Goal: Task Accomplishment & Management: Manage account settings

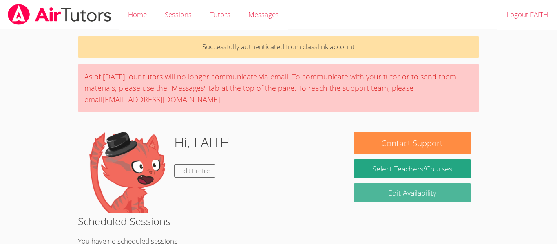
click at [428, 191] on link "Edit Availability" at bounding box center [413, 193] width 118 height 19
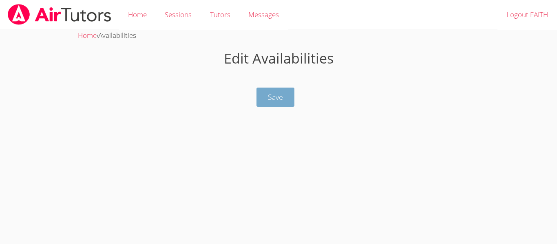
click at [257, 101] on button "Save" at bounding box center [276, 97] width 38 height 19
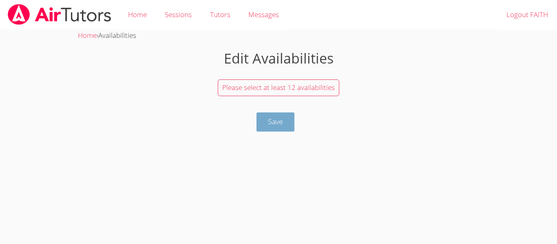
click at [281, 117] on span "Save" at bounding box center [275, 122] width 15 height 10
click at [283, 130] on button "Save" at bounding box center [276, 122] width 38 height 19
click at [286, 128] on button "Save" at bounding box center [276, 122] width 38 height 19
click at [93, 36] on link "Home" at bounding box center [87, 35] width 19 height 9
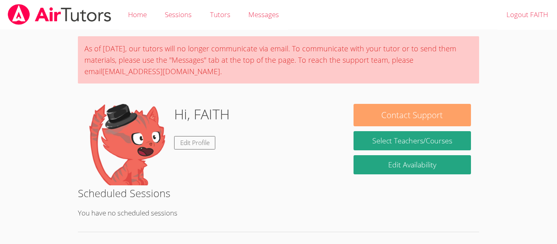
click at [450, 115] on button "Contact Support" at bounding box center [413, 115] width 118 height 22
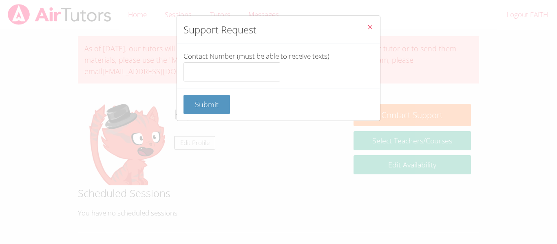
click at [375, 21] on button "Close" at bounding box center [370, 28] width 20 height 25
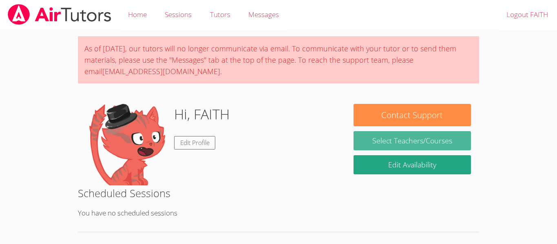
click at [437, 135] on link "Select Teachers/Courses" at bounding box center [413, 140] width 118 height 19
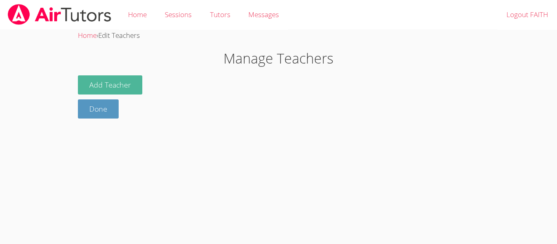
click at [91, 80] on button "Add Teacher" at bounding box center [110, 84] width 64 height 19
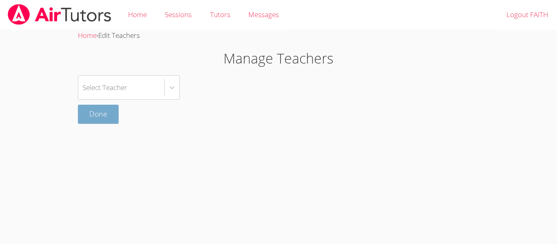
click at [93, 110] on link "Done" at bounding box center [98, 114] width 41 height 19
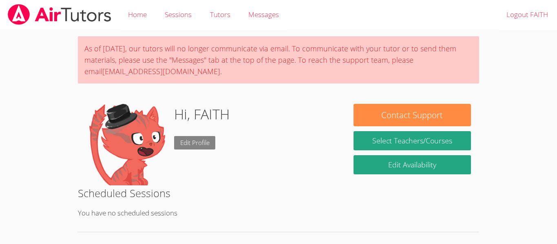
click at [191, 148] on link "Edit Profile" at bounding box center [195, 142] width 42 height 13
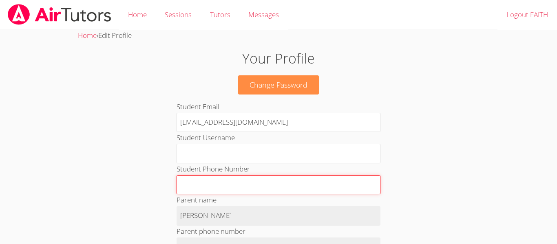
click at [372, 191] on input "Student Phone Number" at bounding box center [279, 185] width 204 height 20
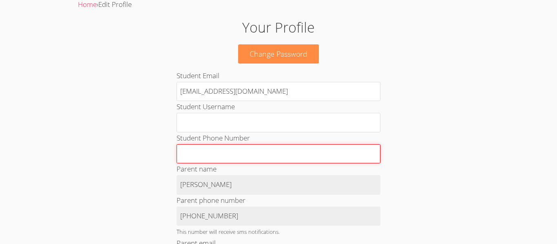
scroll to position [32, 0]
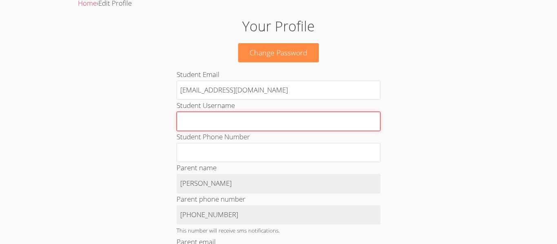
click at [364, 130] on input "Student Username" at bounding box center [279, 122] width 204 height 20
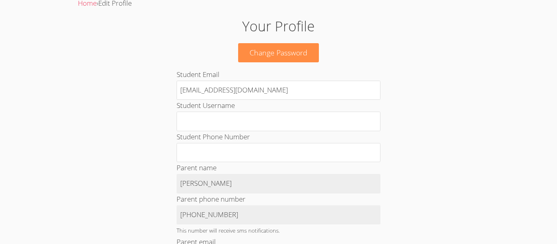
click at [297, 168] on div "Parent name Faith Morgan" at bounding box center [279, 177] width 204 height 31
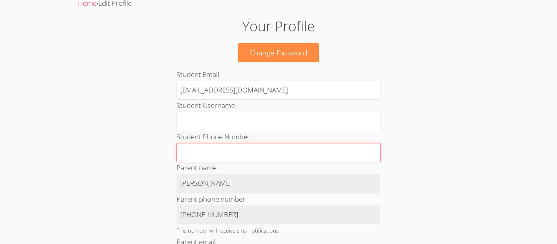
click at [321, 157] on input "Student Phone Number" at bounding box center [279, 153] width 204 height 20
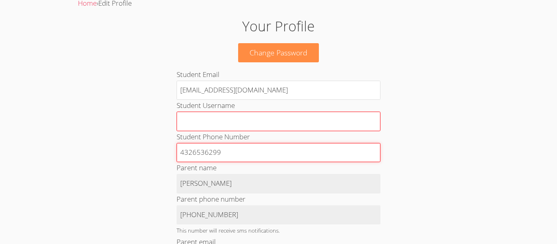
type input "4326536299"
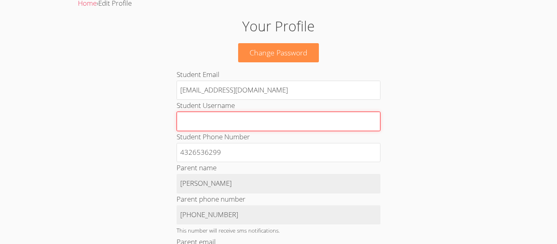
click at [282, 123] on input "Student Username" at bounding box center [279, 122] width 204 height 20
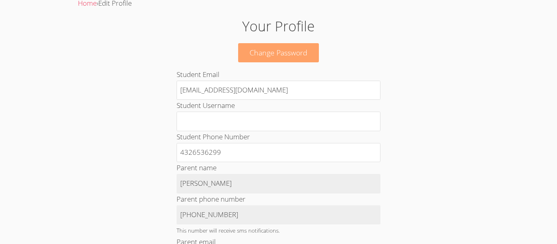
click at [290, 60] on link "Change Password" at bounding box center [278, 52] width 81 height 19
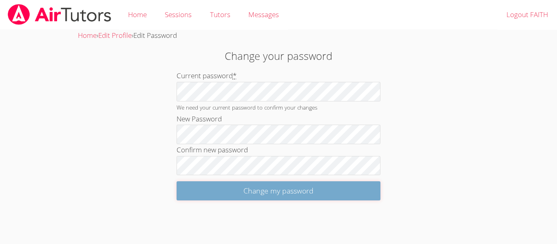
click at [313, 195] on input "Change my password" at bounding box center [279, 191] width 204 height 19
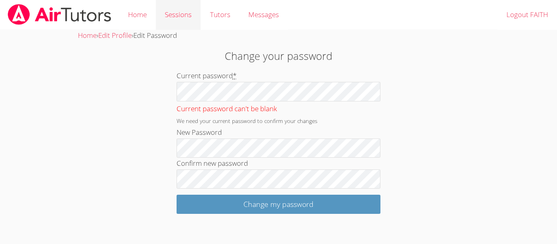
click at [176, 11] on link "Sessions" at bounding box center [178, 15] width 45 height 30
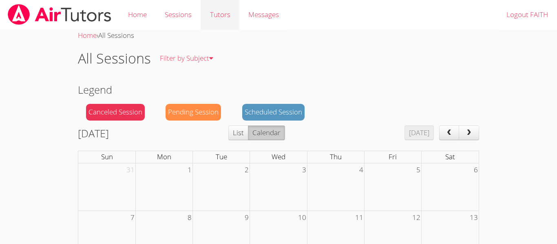
click at [225, 21] on link "Tutors" at bounding box center [220, 15] width 38 height 30
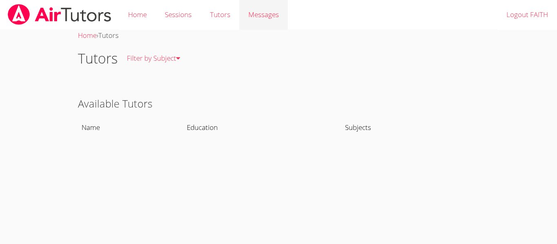
click at [266, 17] on span "Messages" at bounding box center [263, 14] width 31 height 9
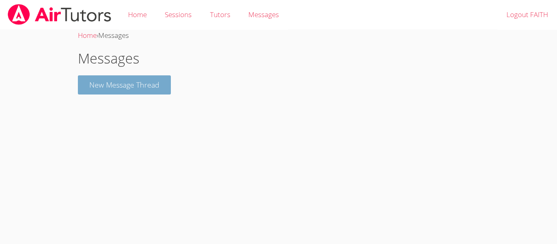
click at [134, 84] on button "New Message Thread" at bounding box center [124, 84] width 93 height 19
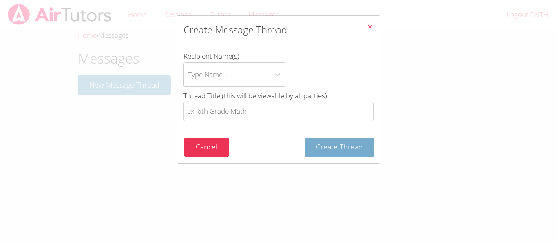
click at [337, 143] on span "Create Thread" at bounding box center [339, 147] width 47 height 10
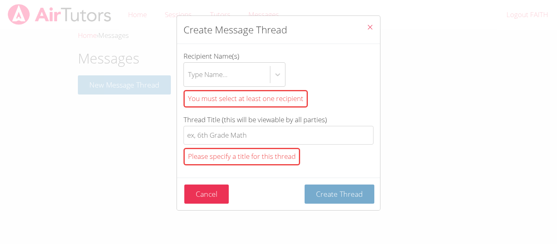
click at [320, 188] on button "Create Thread" at bounding box center [340, 194] width 70 height 19
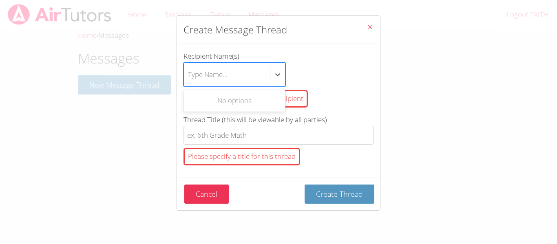
click at [361, 29] on button "Close" at bounding box center [370, 28] width 20 height 25
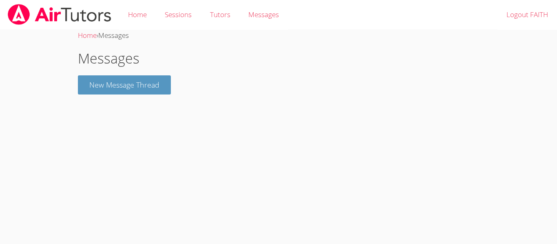
click at [132, 71] on div "Messages New Message Thread" at bounding box center [278, 71] width 401 height 47
click at [62, 14] on img at bounding box center [59, 14] width 105 height 21
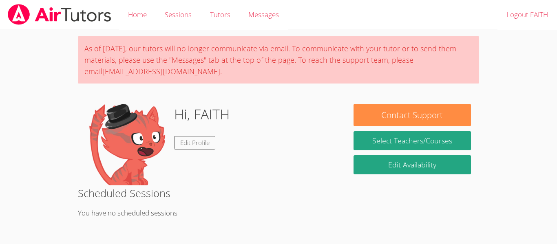
click at [32, 12] on img at bounding box center [59, 14] width 105 height 21
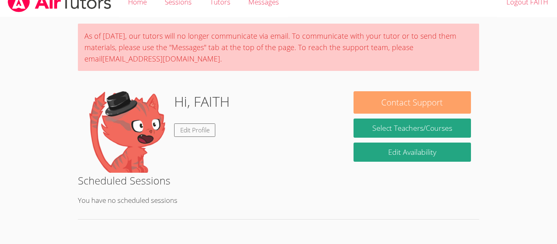
click at [435, 99] on button "Contact Support" at bounding box center [413, 102] width 118 height 22
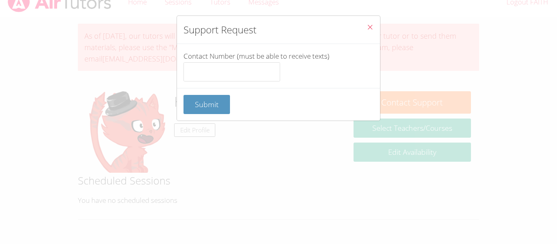
click at [375, 29] on button "Close" at bounding box center [370, 28] width 20 height 25
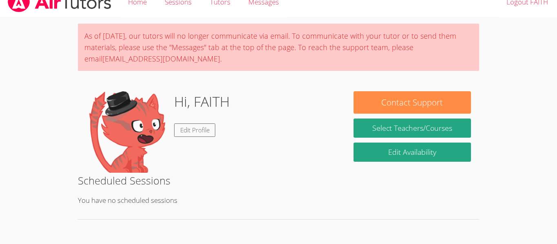
scroll to position [0, 0]
